Goal: Transaction & Acquisition: Book appointment/travel/reservation

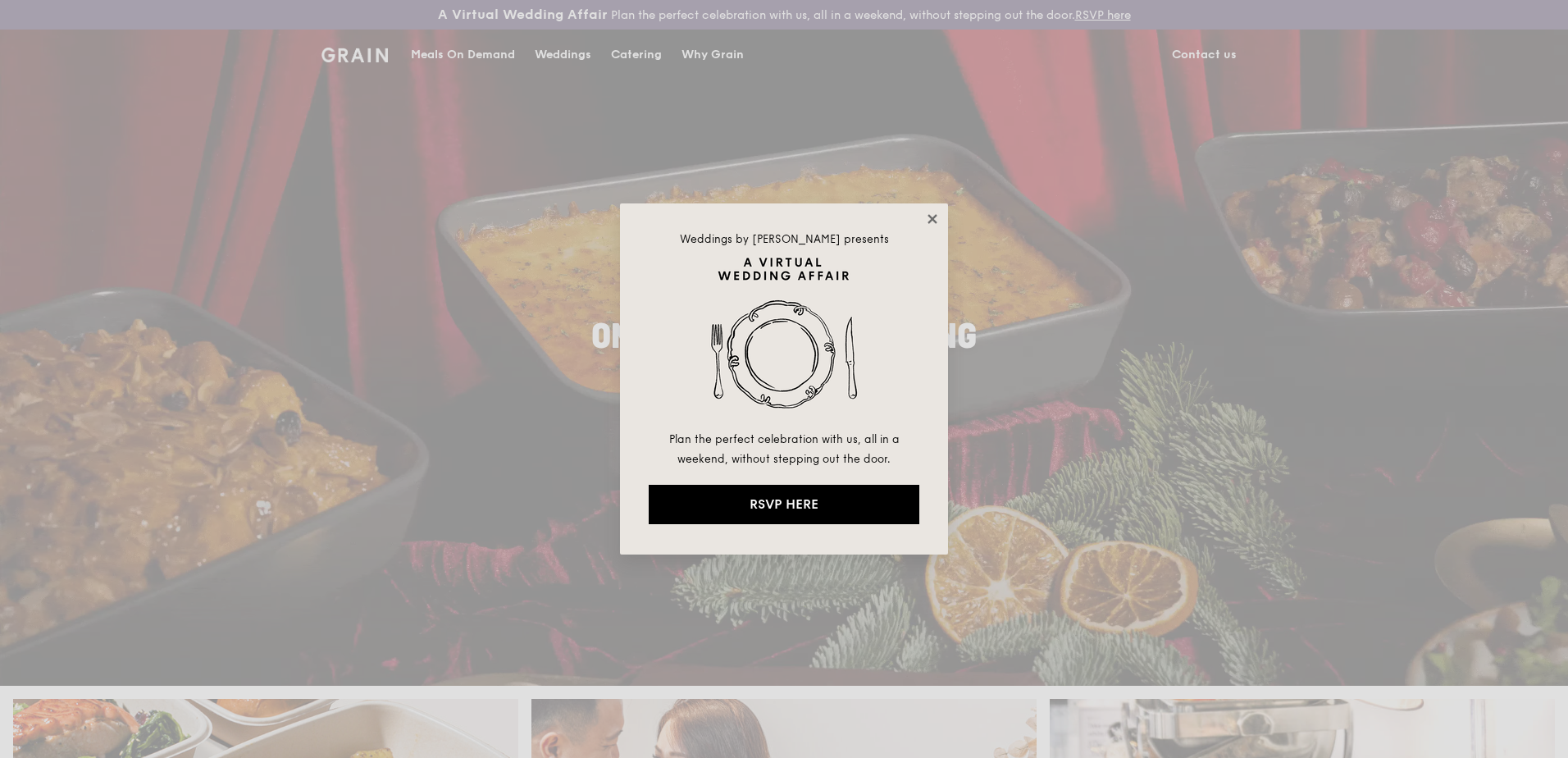
click at [937, 220] on icon at bounding box center [932, 219] width 15 height 15
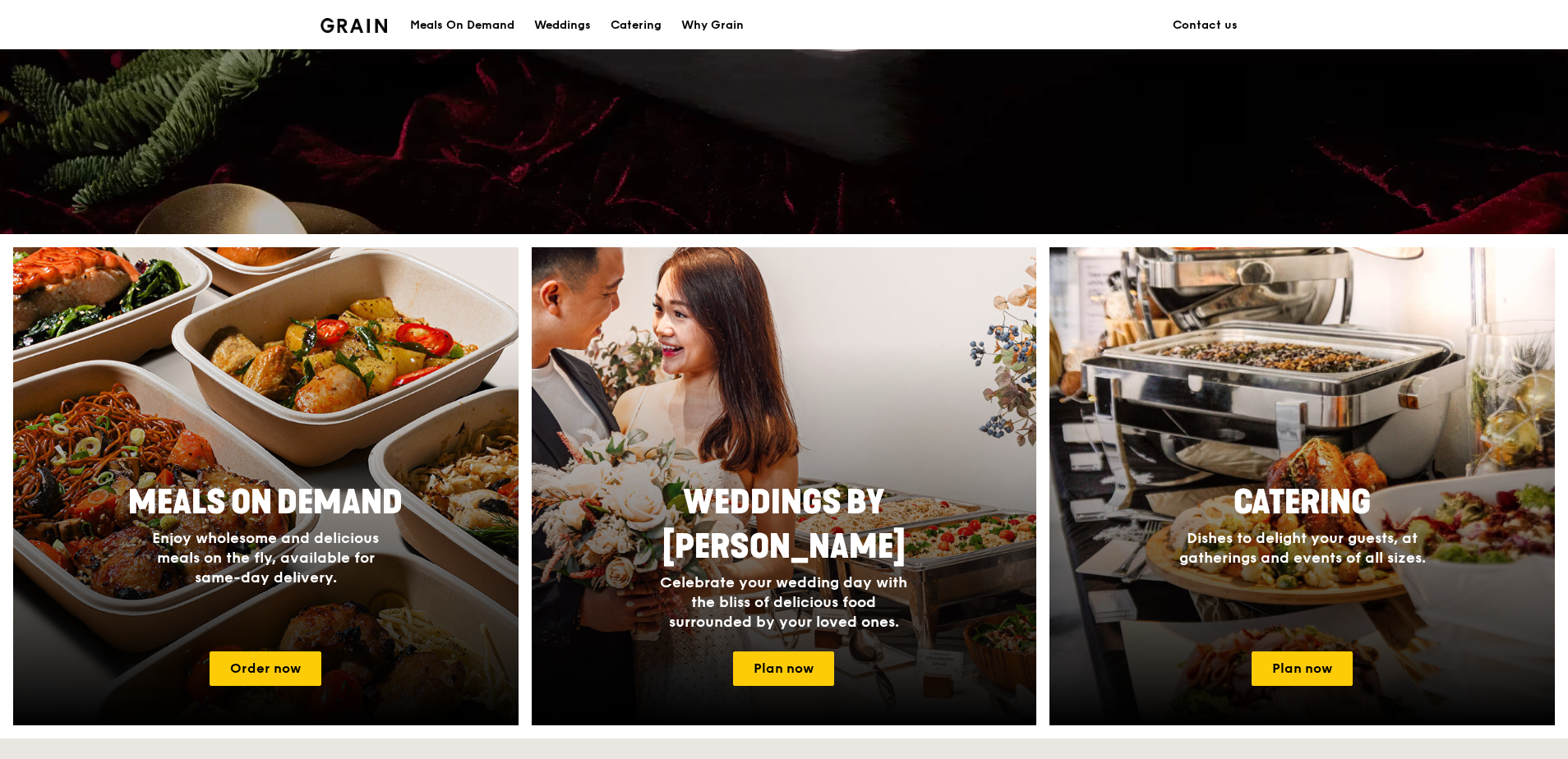
scroll to position [493, 0]
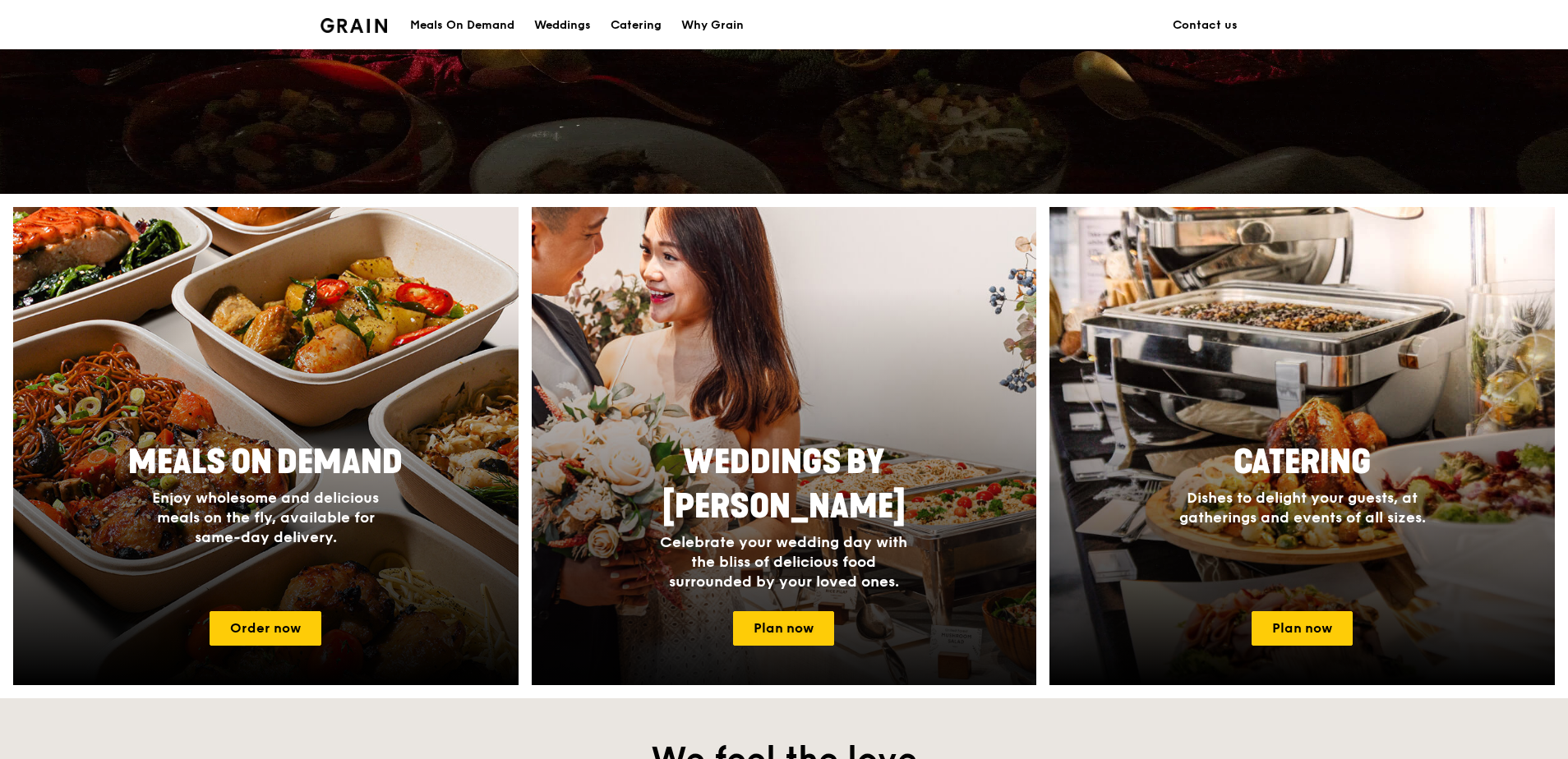
click at [836, 480] on span "Weddings by Grain" at bounding box center [784, 484] width 243 height 84
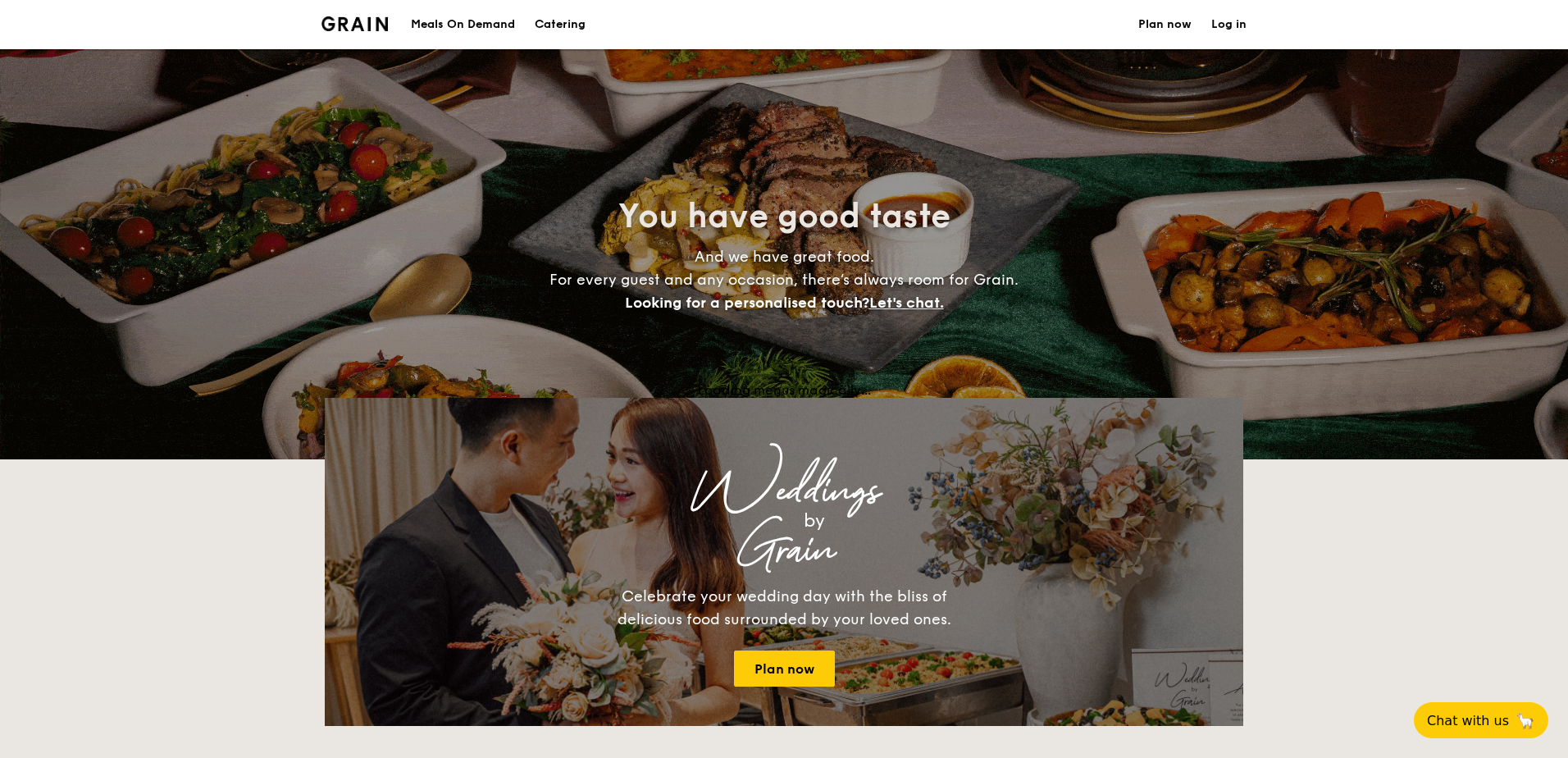
select select
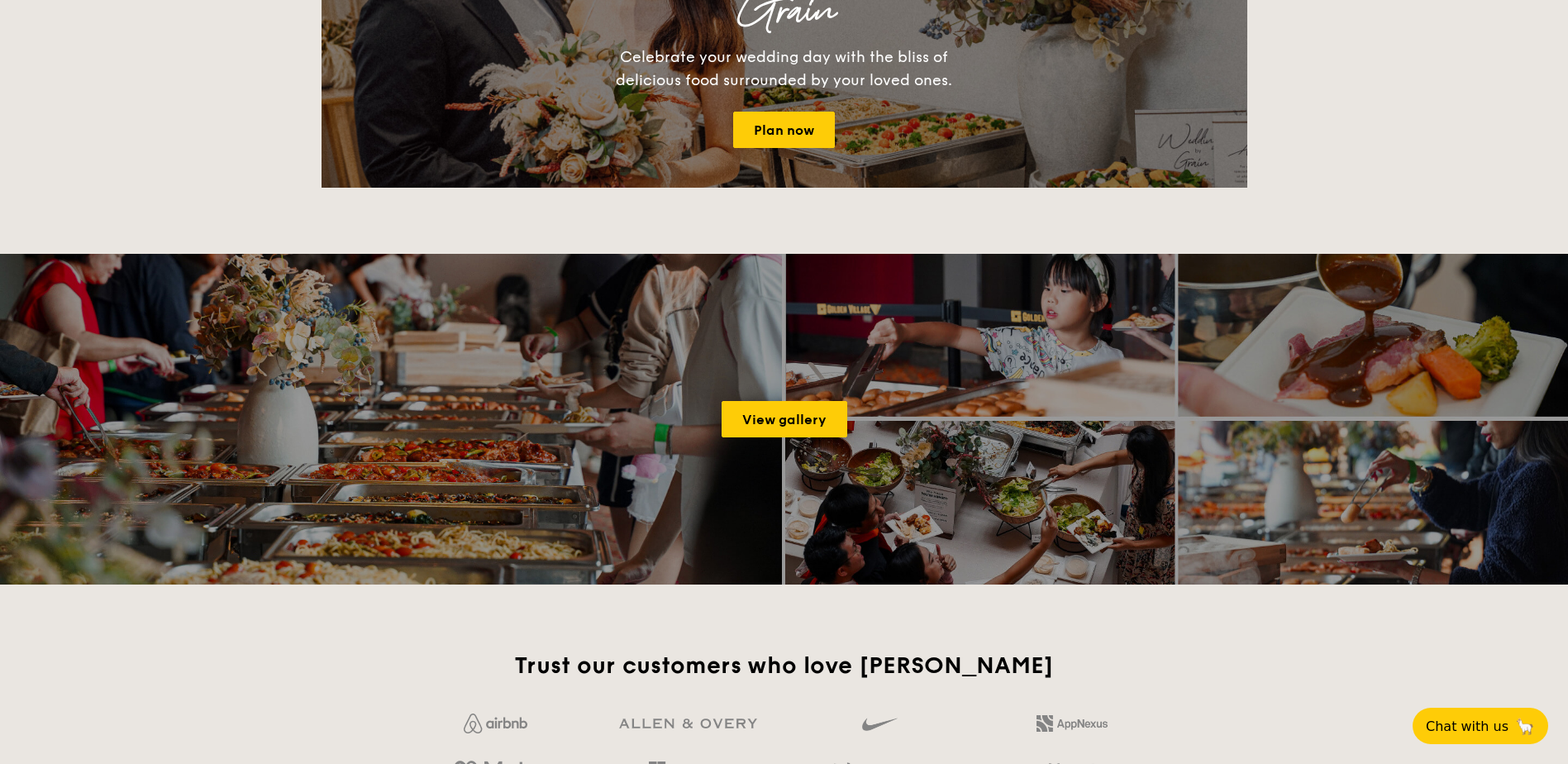
scroll to position [2150, 0]
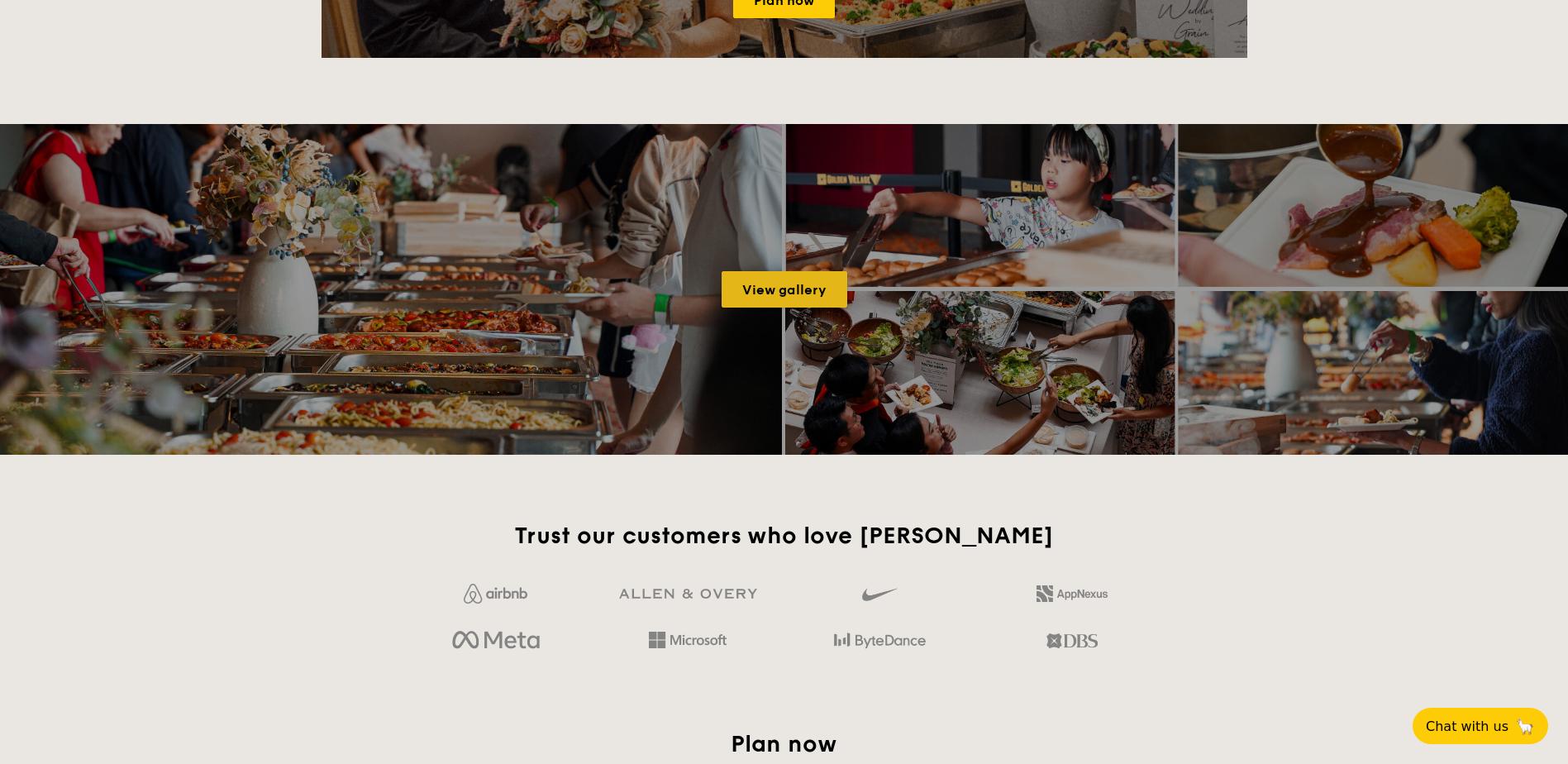
click at [779, 285] on link "View gallery" at bounding box center [784, 289] width 126 height 36
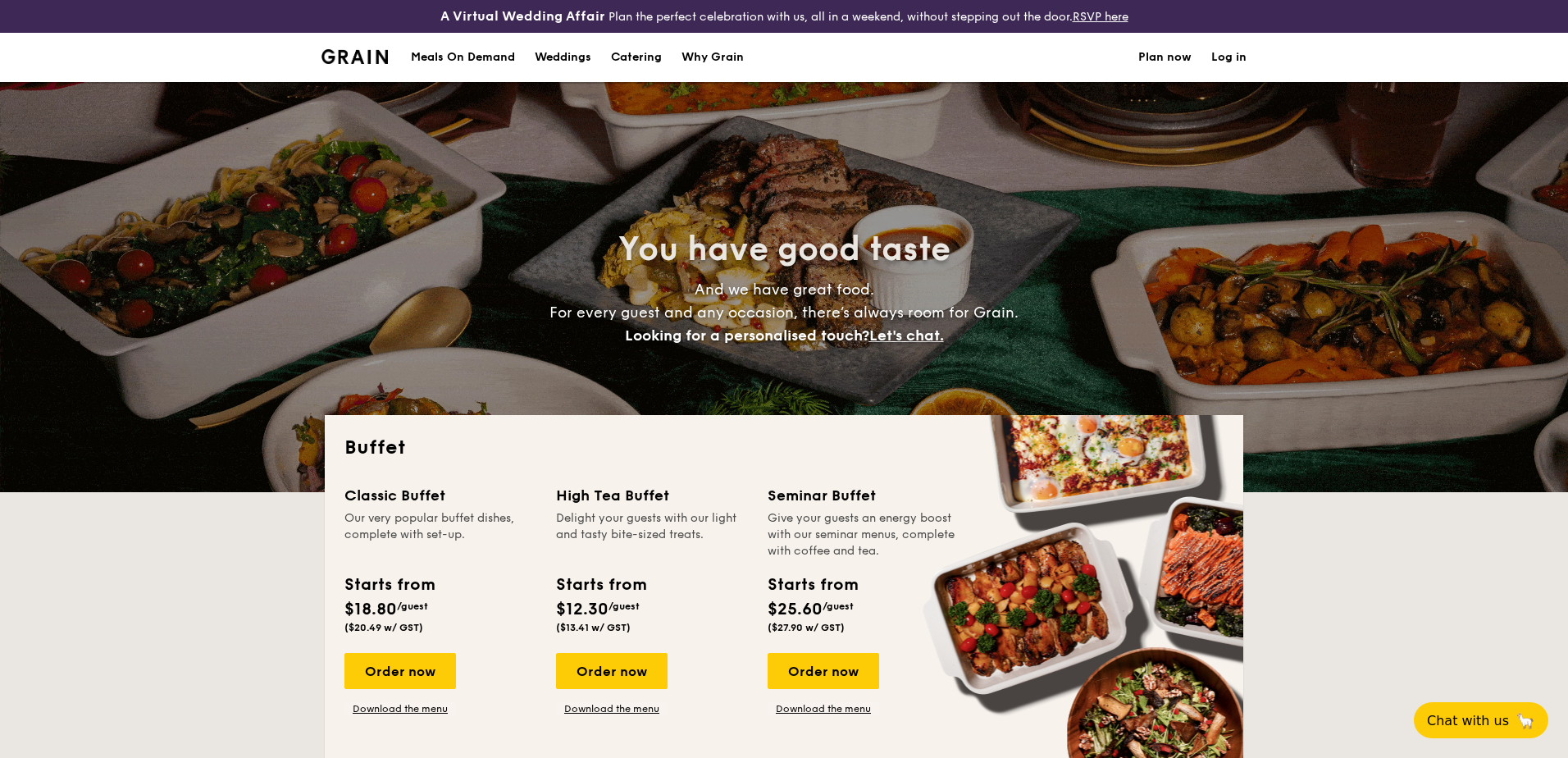
select select
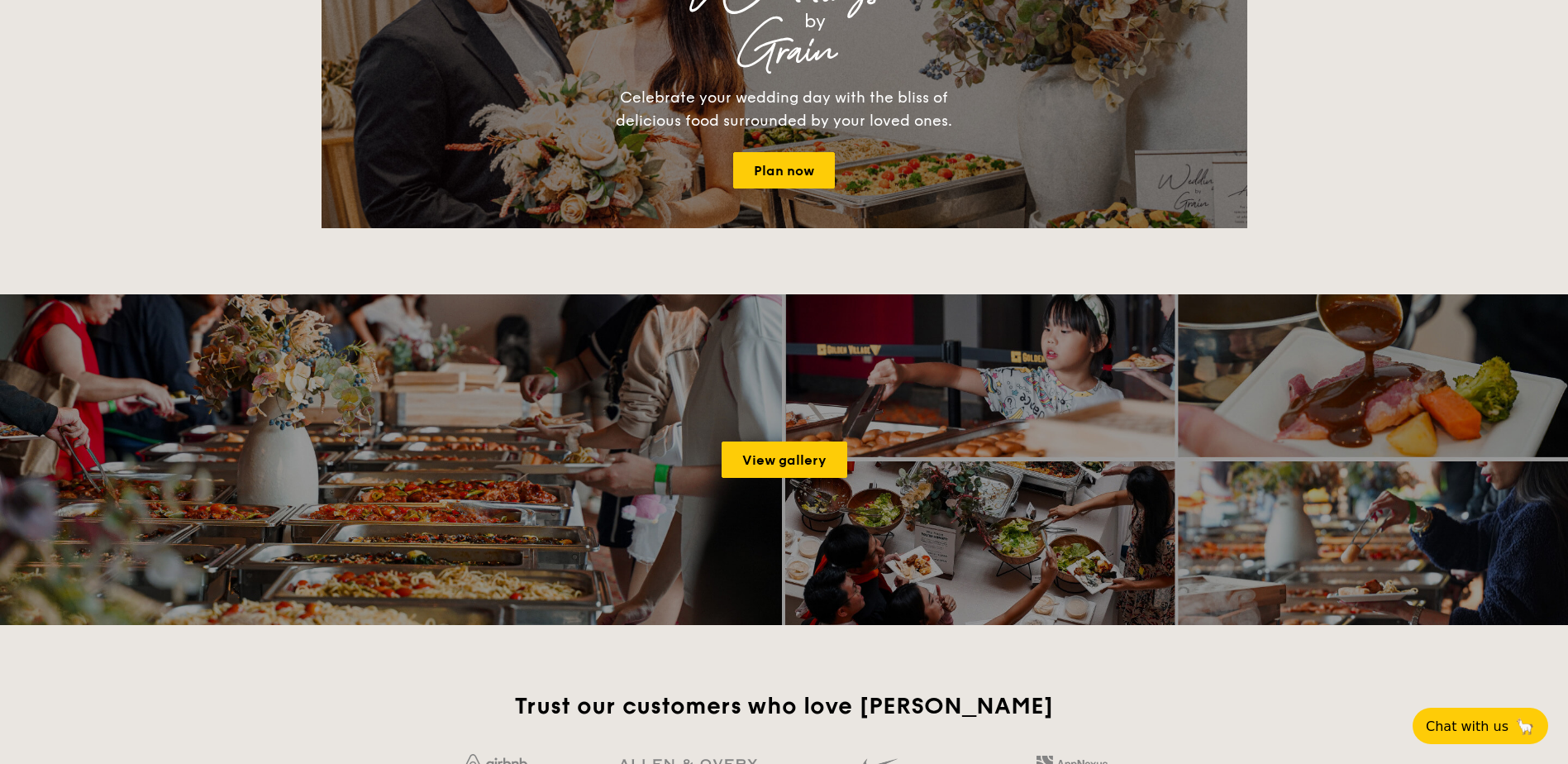
scroll to position [1985, 0]
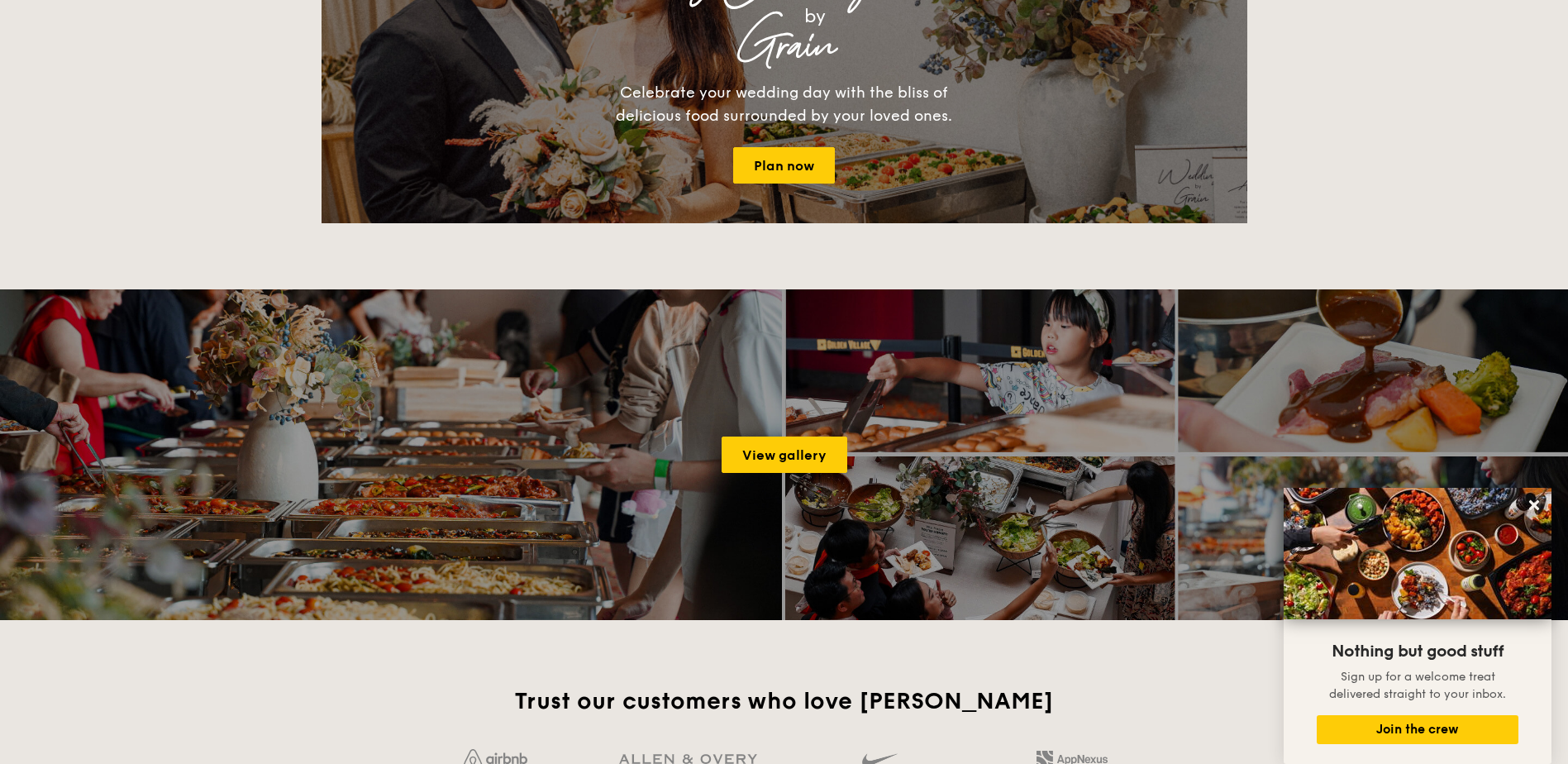
click at [777, 52] on div "Grain" at bounding box center [784, 46] width 634 height 30
click at [769, 166] on link "Plan now" at bounding box center [784, 165] width 102 height 36
